Goal: Task Accomplishment & Management: Manage account settings

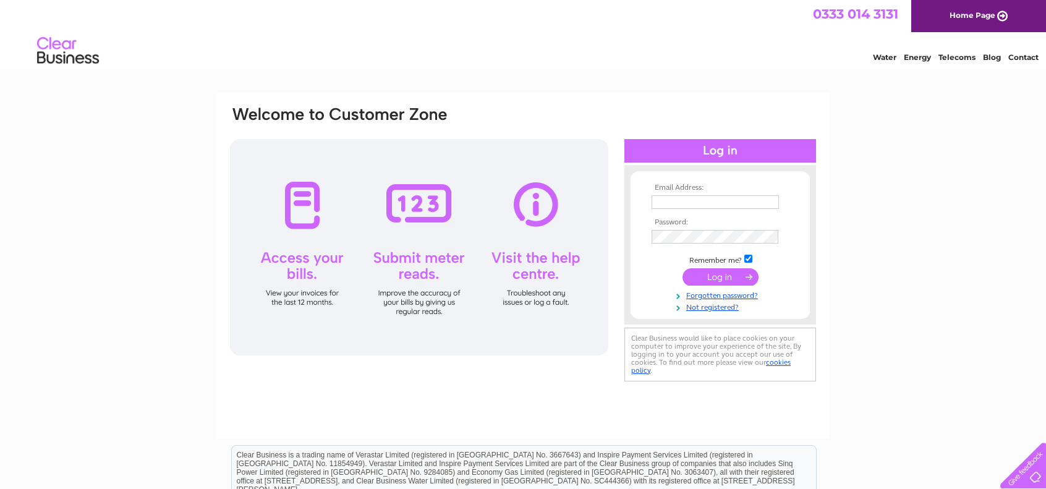
type input "[EMAIL_ADDRESS][DOMAIN_NAME]"
click at [727, 279] on input "submit" at bounding box center [721, 276] width 76 height 17
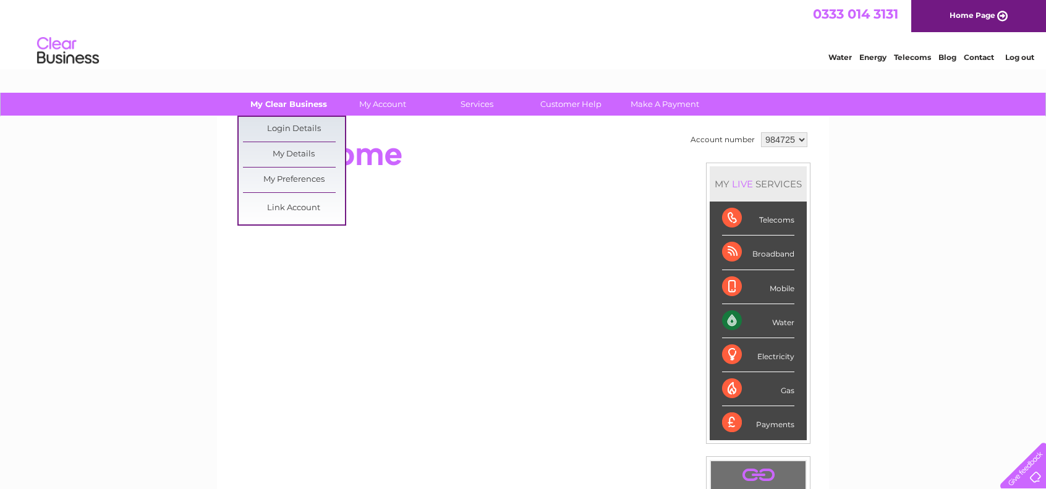
click at [303, 104] on link "My Clear Business" at bounding box center [289, 104] width 102 height 23
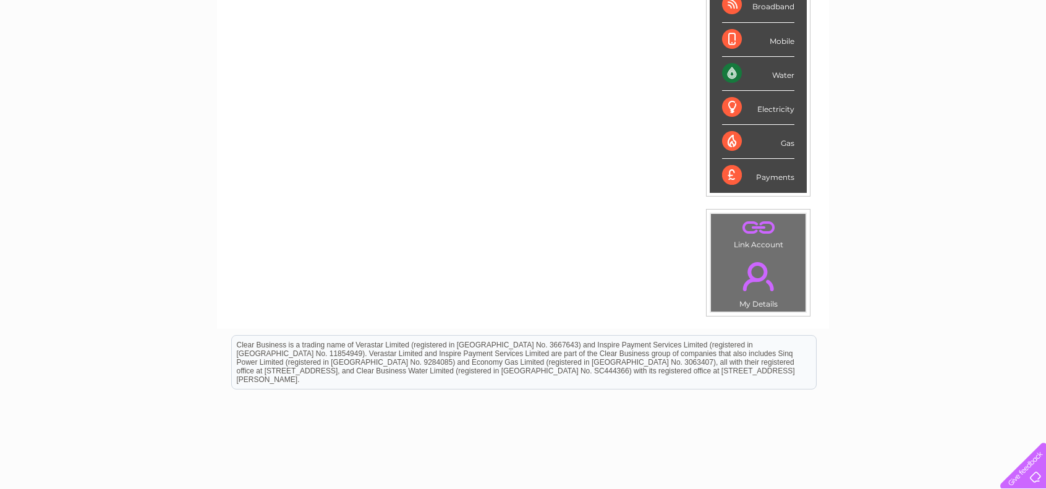
scroll to position [305, 0]
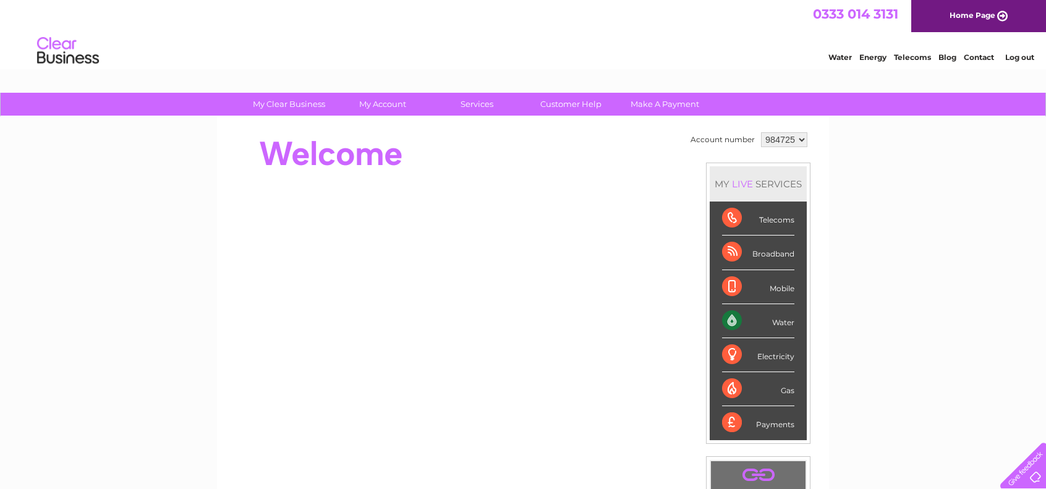
click at [729, 350] on div "Electricity" at bounding box center [758, 355] width 72 height 34
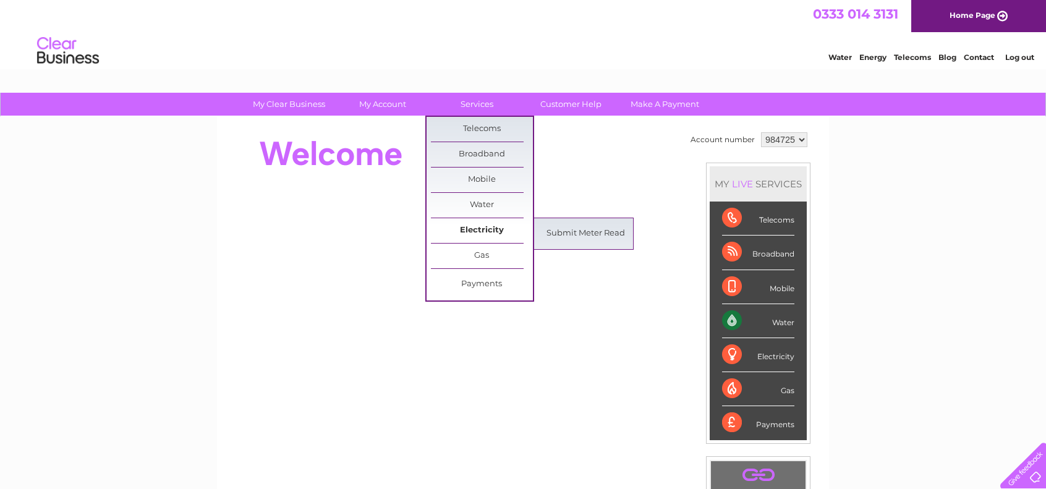
click at [491, 232] on link "Electricity" at bounding box center [482, 230] width 102 height 25
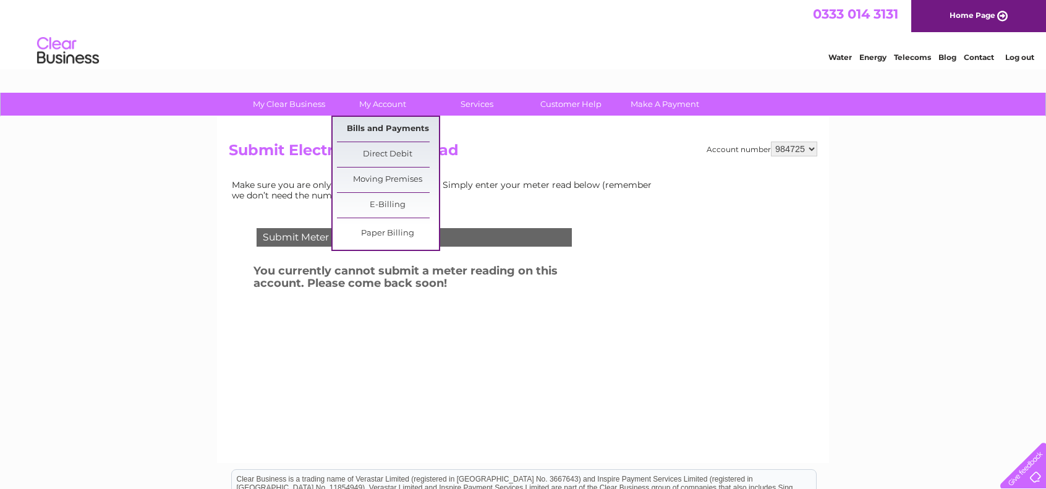
click at [391, 127] on link "Bills and Payments" at bounding box center [388, 129] width 102 height 25
click at [382, 121] on link "Bills and Payments" at bounding box center [388, 129] width 102 height 25
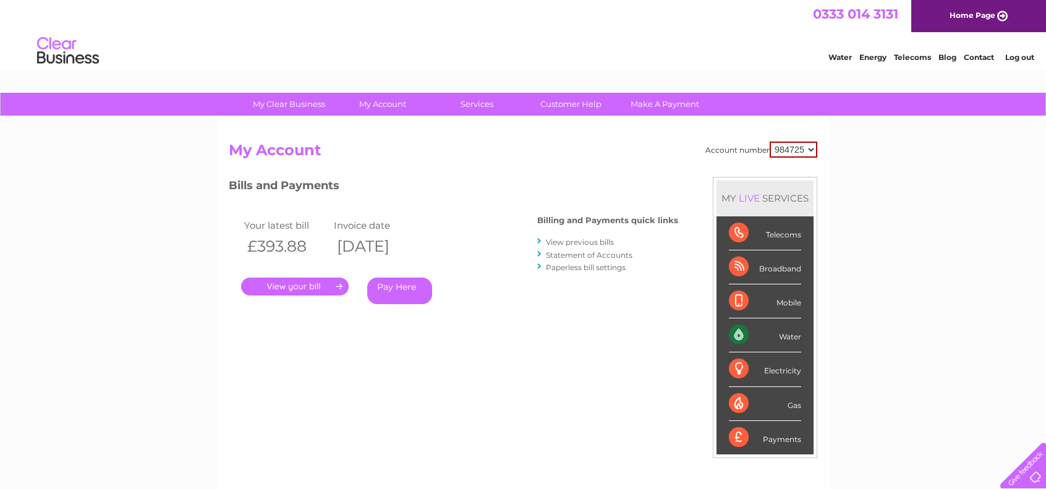
scroll to position [186, 0]
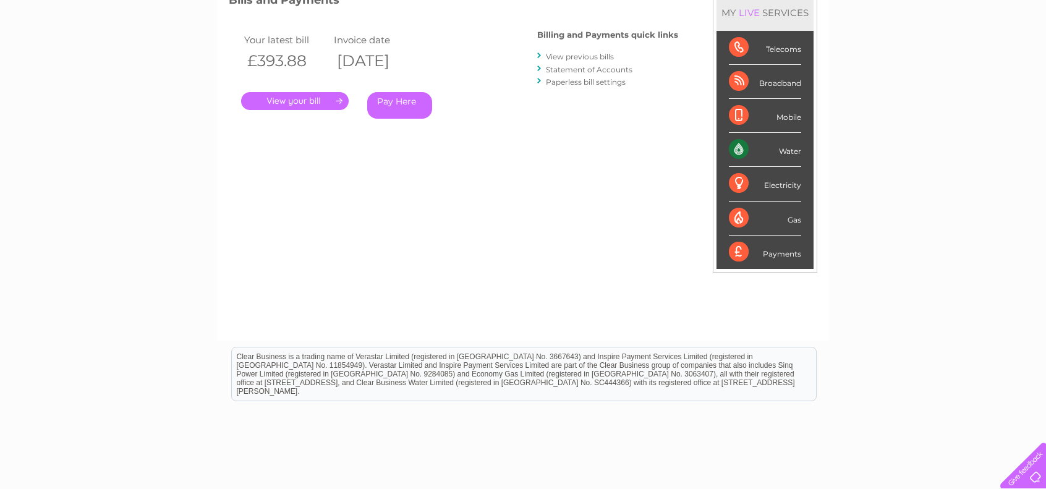
click at [293, 102] on link "." at bounding box center [295, 101] width 108 height 18
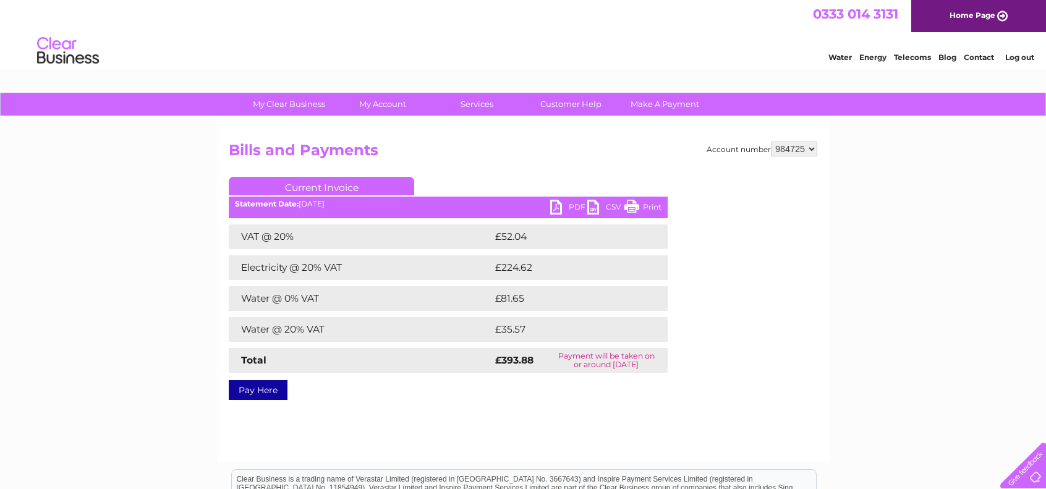
click at [574, 207] on link "PDF" at bounding box center [568, 209] width 37 height 18
